Goal: Use online tool/utility: Use online tool/utility

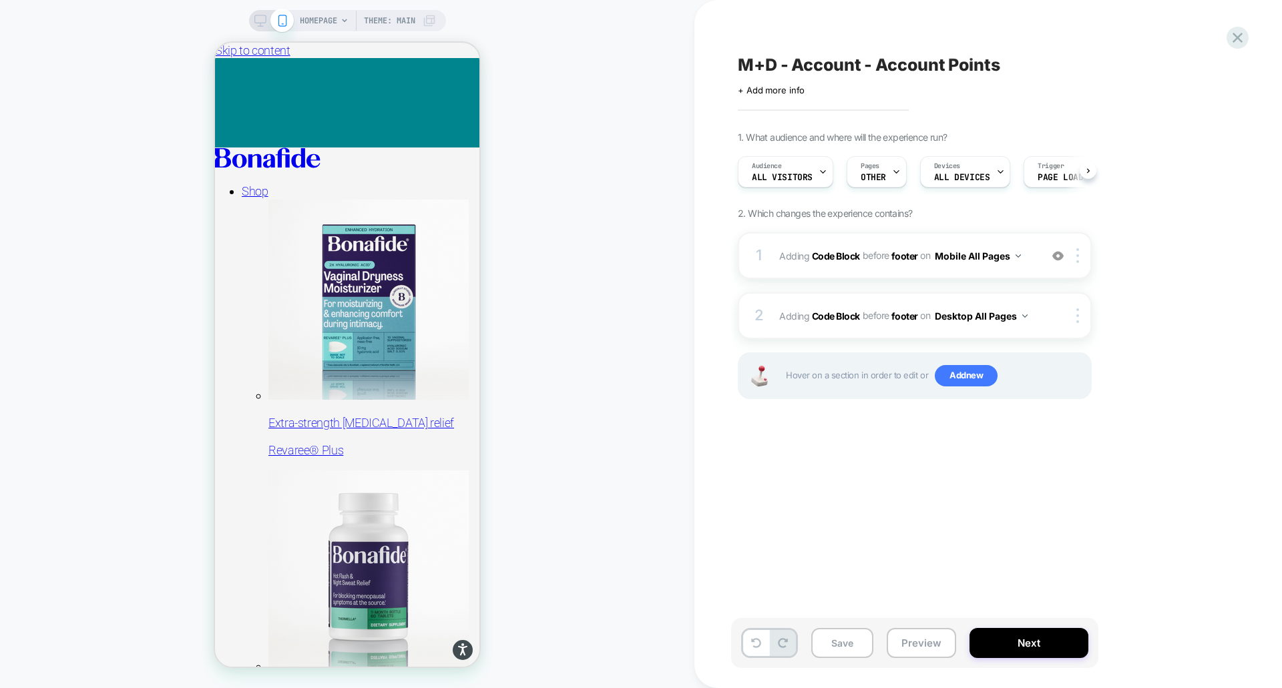
scroll to position [0, 1]
click at [925, 643] on button "Preview" at bounding box center [920, 643] width 69 height 30
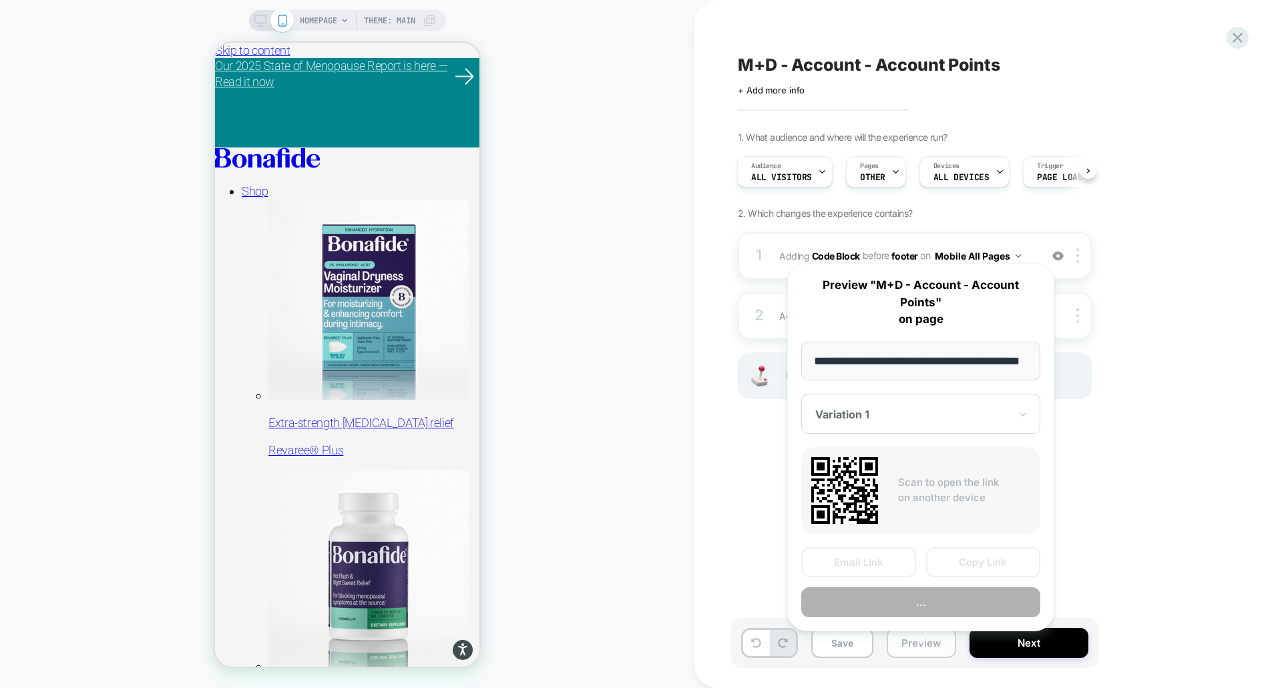
scroll to position [0, 35]
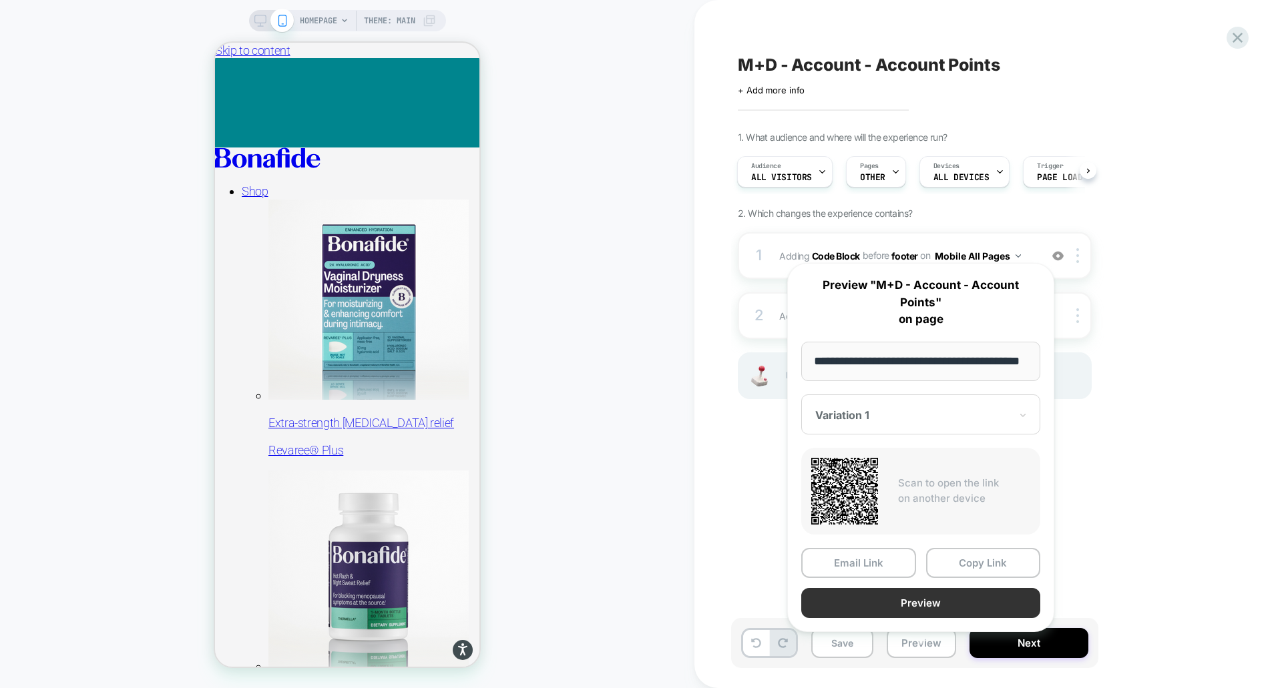
click at [882, 588] on button "Preview" at bounding box center [920, 603] width 239 height 30
